Goal: Find contact information: Find contact information

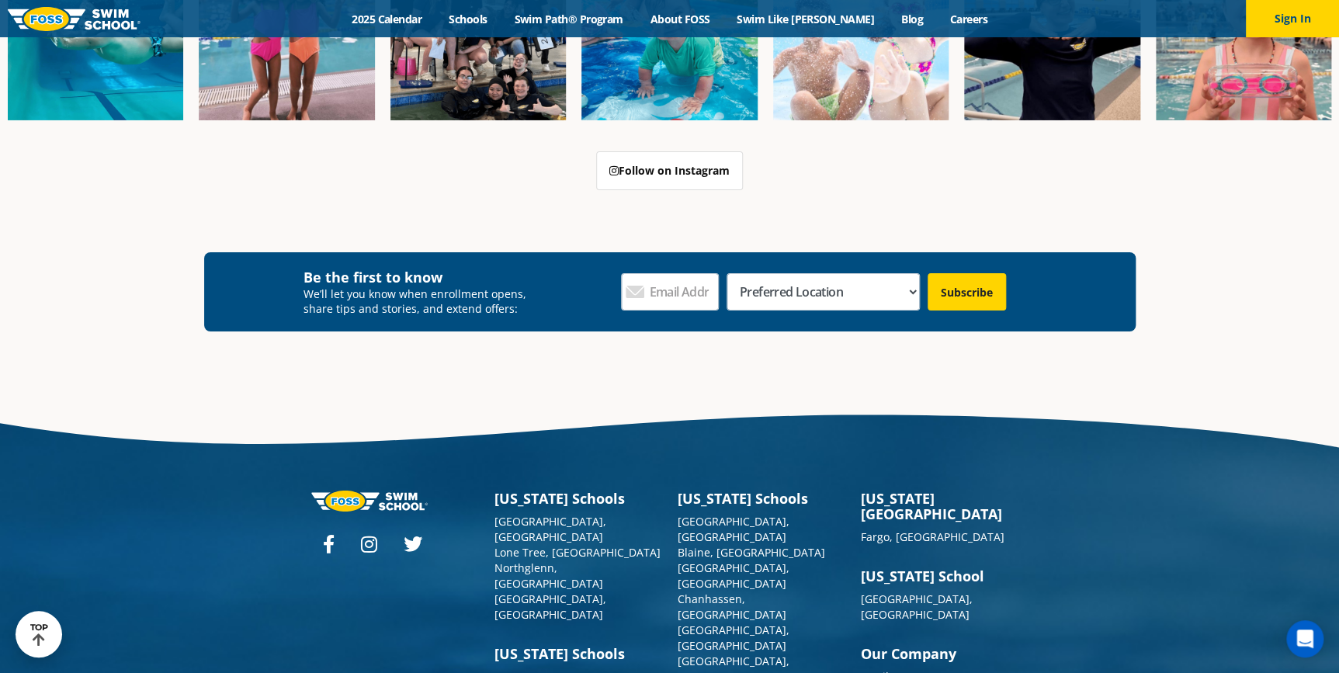
scroll to position [5718, 0]
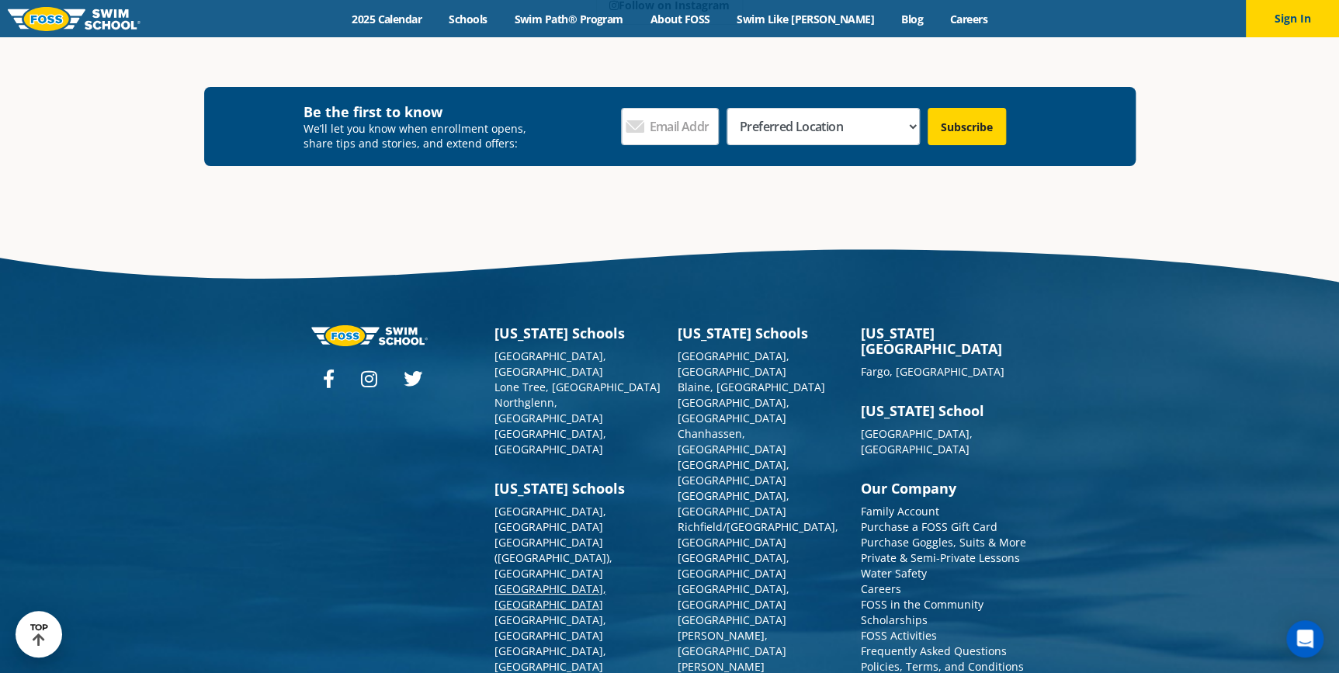
click at [525, 581] on link "[GEOGRAPHIC_DATA], [GEOGRAPHIC_DATA]" at bounding box center [550, 596] width 112 height 30
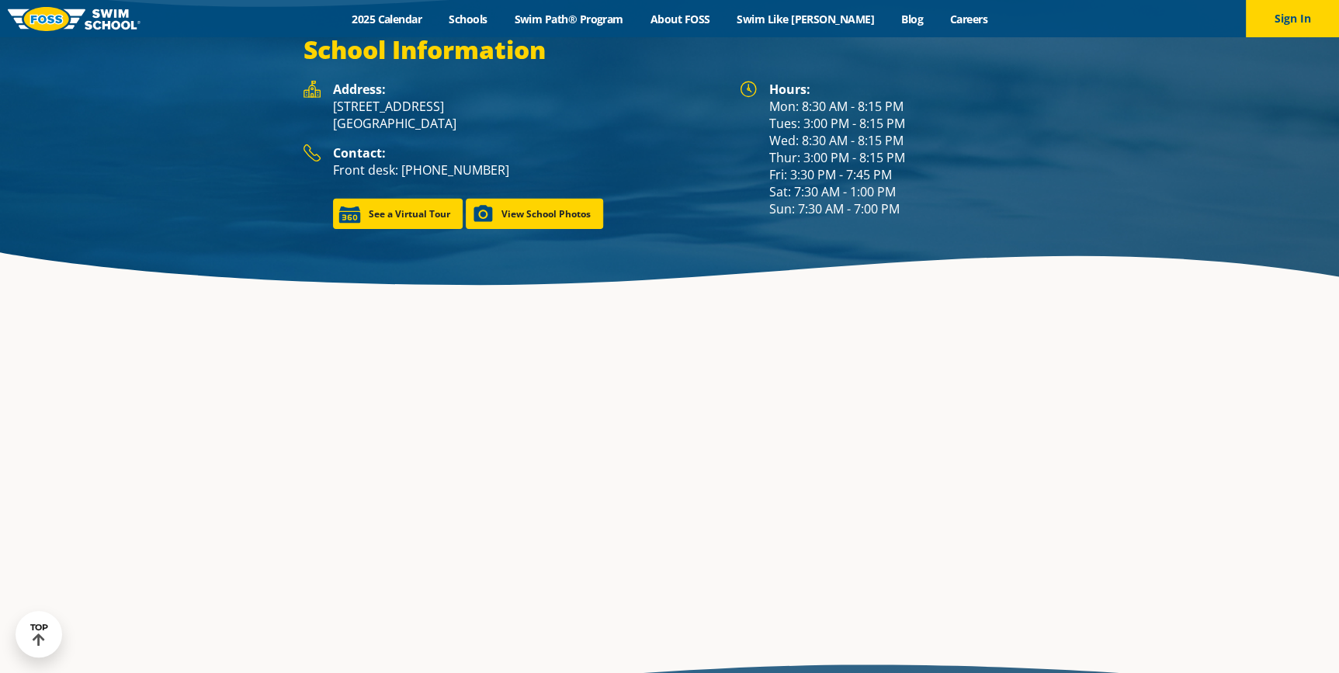
scroll to position [2187, 0]
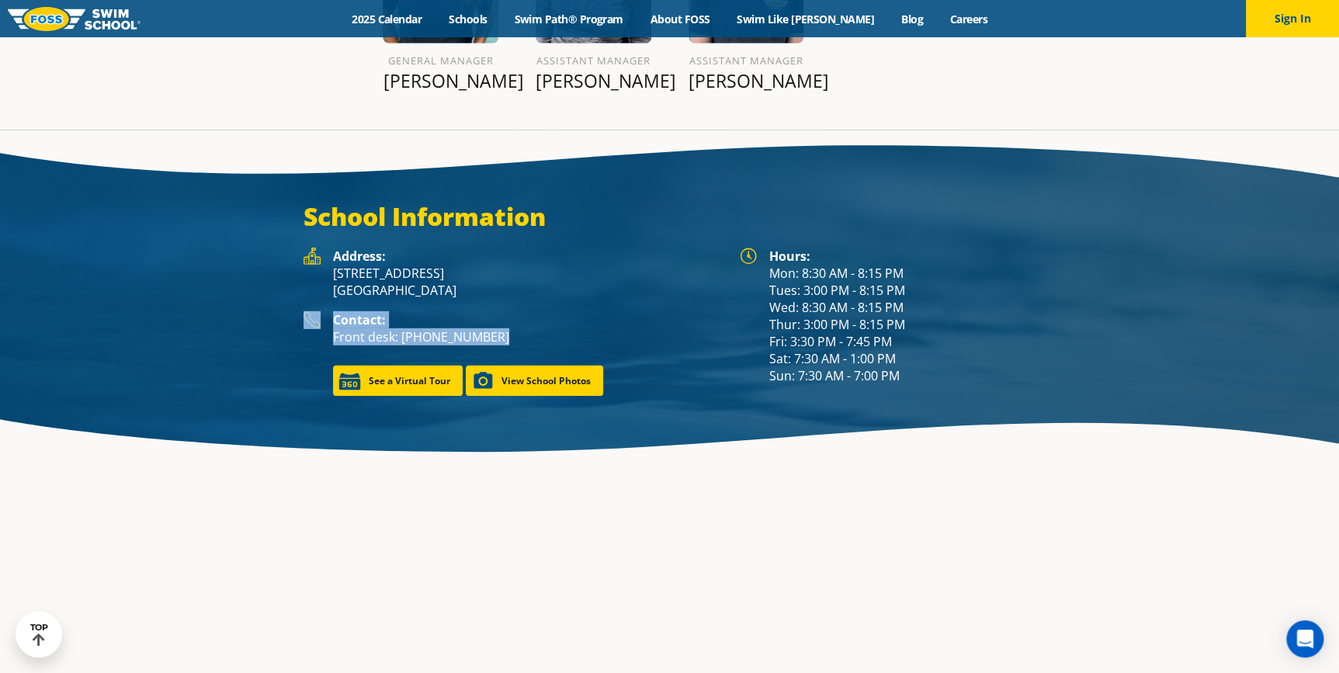
drag, startPoint x: 502, startPoint y: 292, endPoint x: 274, endPoint y: 269, distance: 229.3
click at [274, 269] on div "School Information Hours: Mon: 8:30 AM - 8:15 PM Tues: 3:00 PM - 8:15 PM Wed: 8…" at bounding box center [669, 298] width 931 height 195
copy div "Contact: Front desk: [PHONE_NUMBER]"
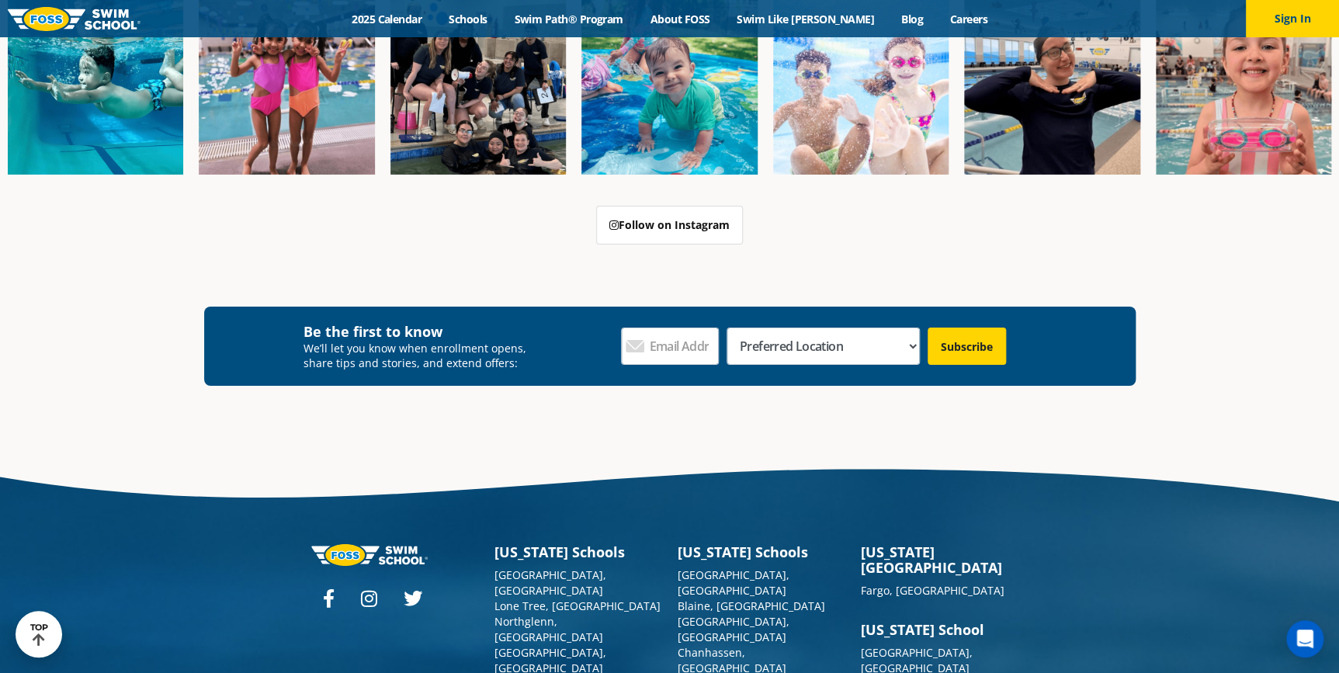
scroll to position [5675, 0]
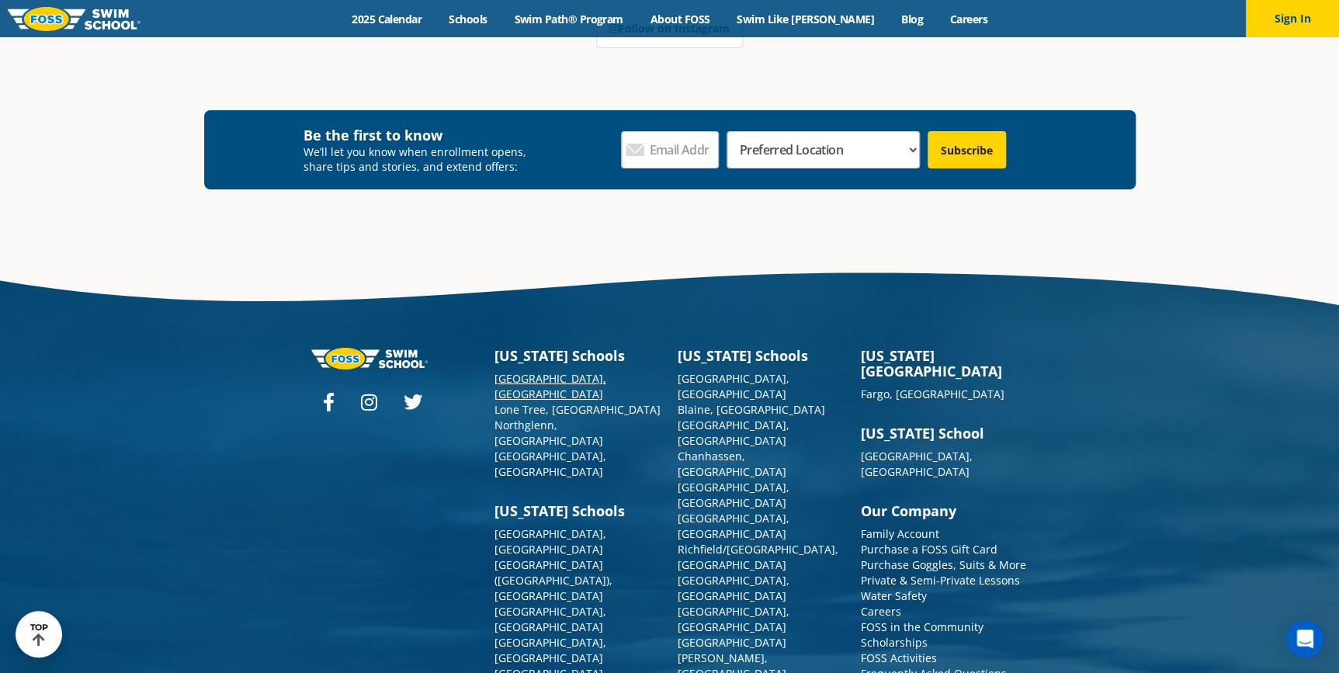
click at [522, 371] on link "[GEOGRAPHIC_DATA], [GEOGRAPHIC_DATA]" at bounding box center [550, 386] width 112 height 30
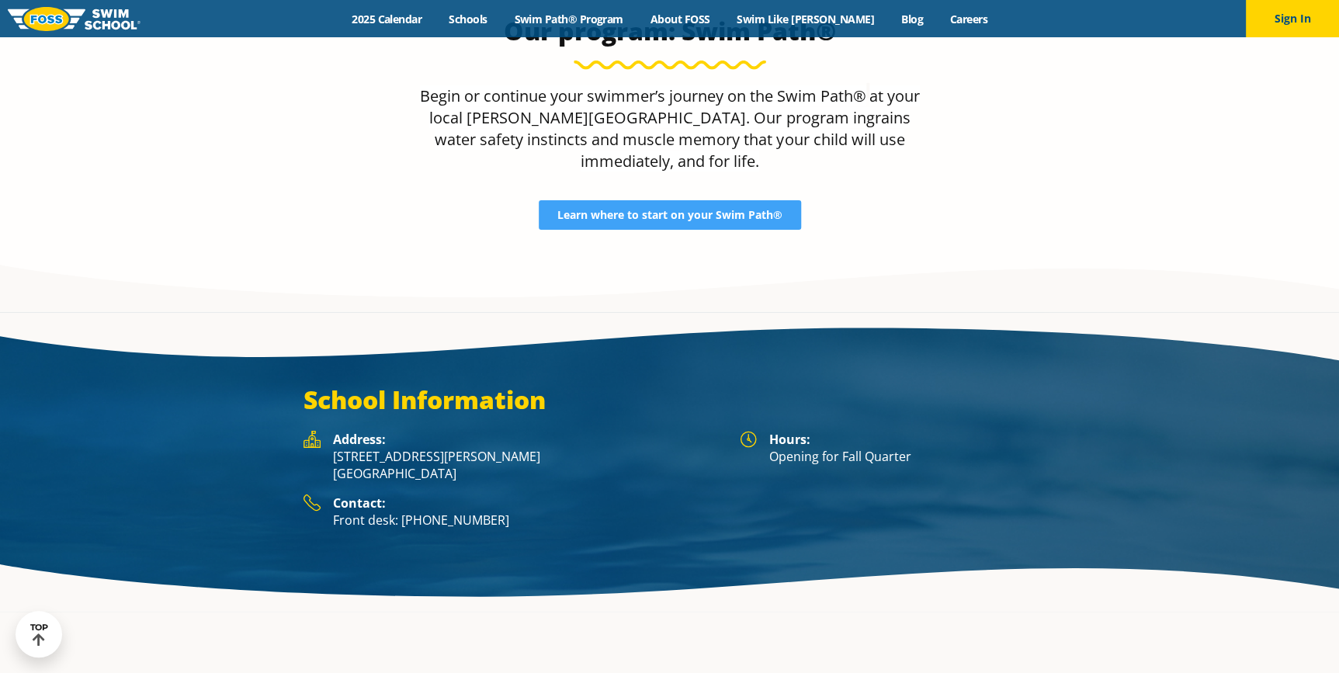
scroll to position [2610, 0]
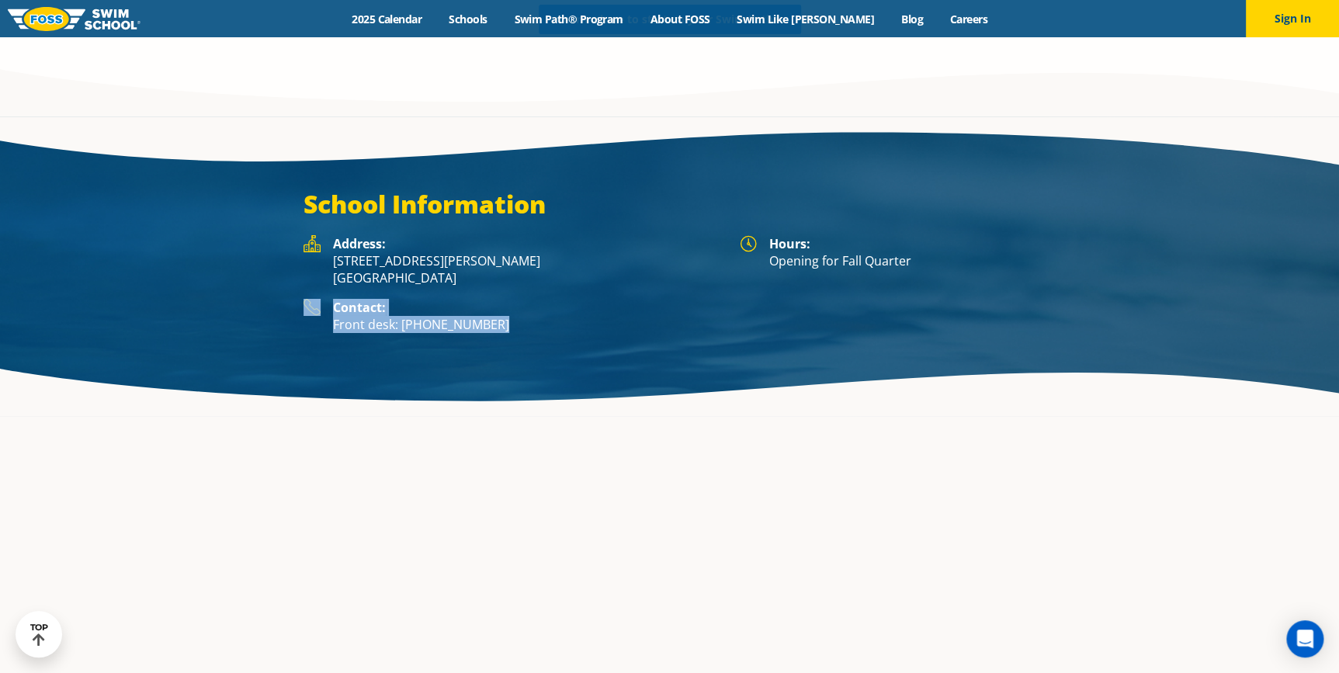
drag, startPoint x: 501, startPoint y: 202, endPoint x: 279, endPoint y: 180, distance: 222.3
click at [279, 189] on div "School Information Hours: Opening for Fall Quarter Address: 5650 Allen Way, Sui…" at bounding box center [669, 267] width 931 height 157
copy div "Contact: Front desk: (983) 203-1440"
